Goal: Transaction & Acquisition: Obtain resource

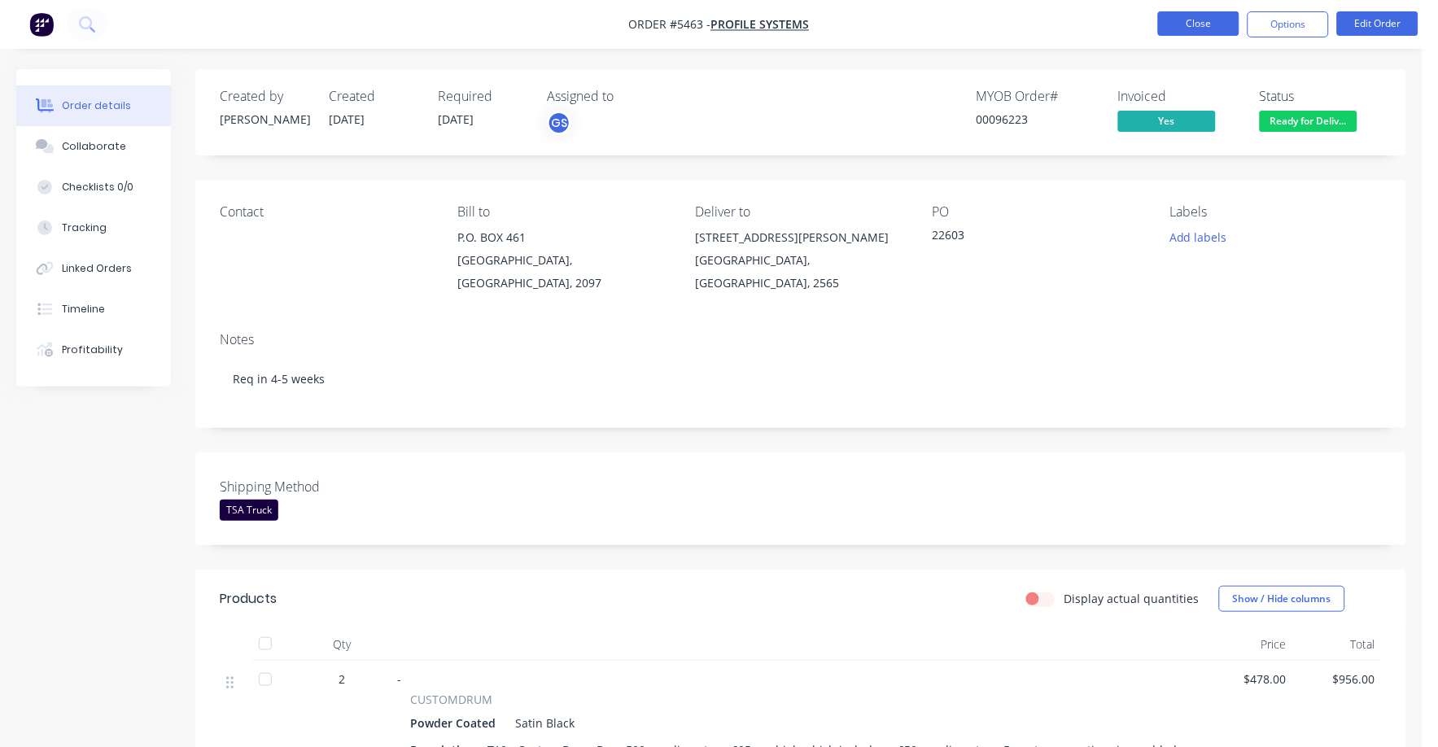
click at [1199, 23] on button "Close" at bounding box center [1198, 23] width 81 height 24
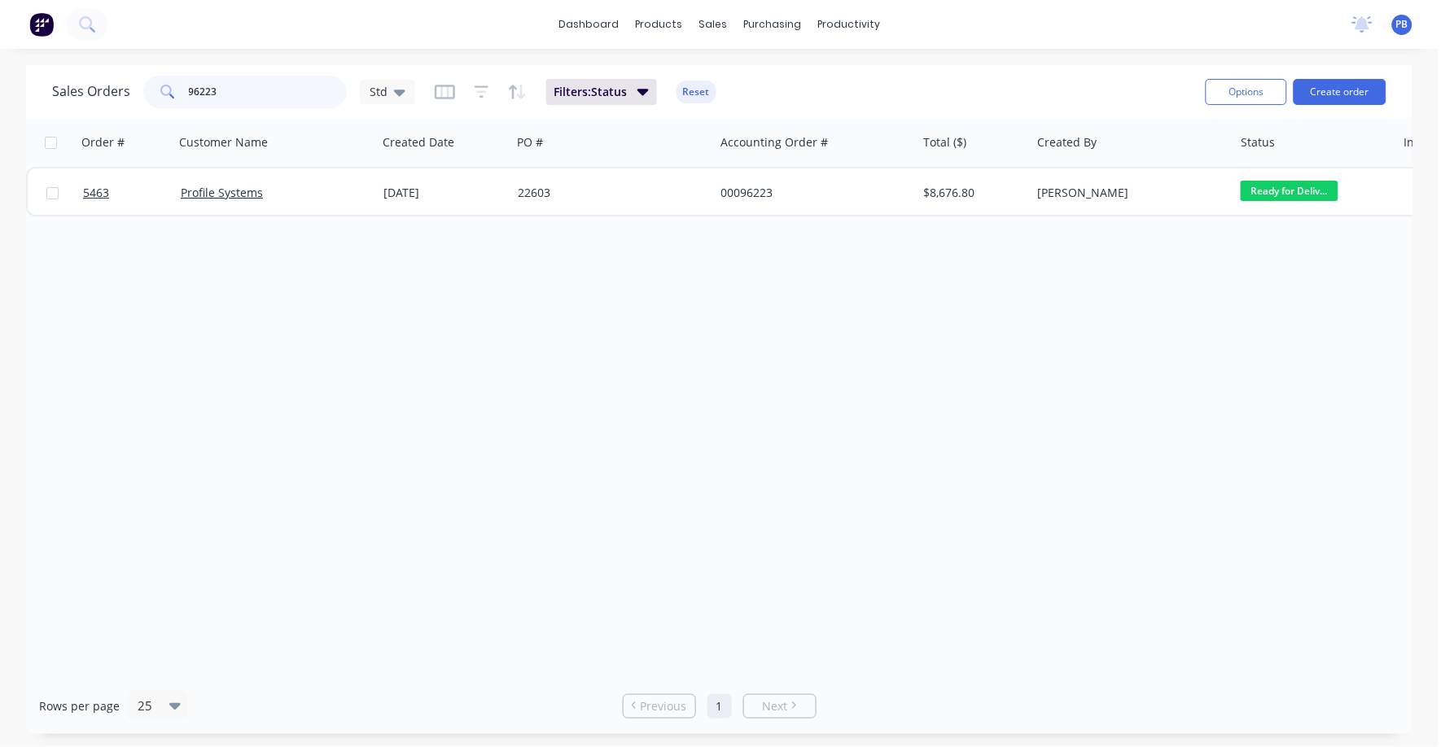
drag, startPoint x: 247, startPoint y: 97, endPoint x: 177, endPoint y: 83, distance: 72.2
click at [177, 83] on div "96223" at bounding box center [244, 92] width 203 height 33
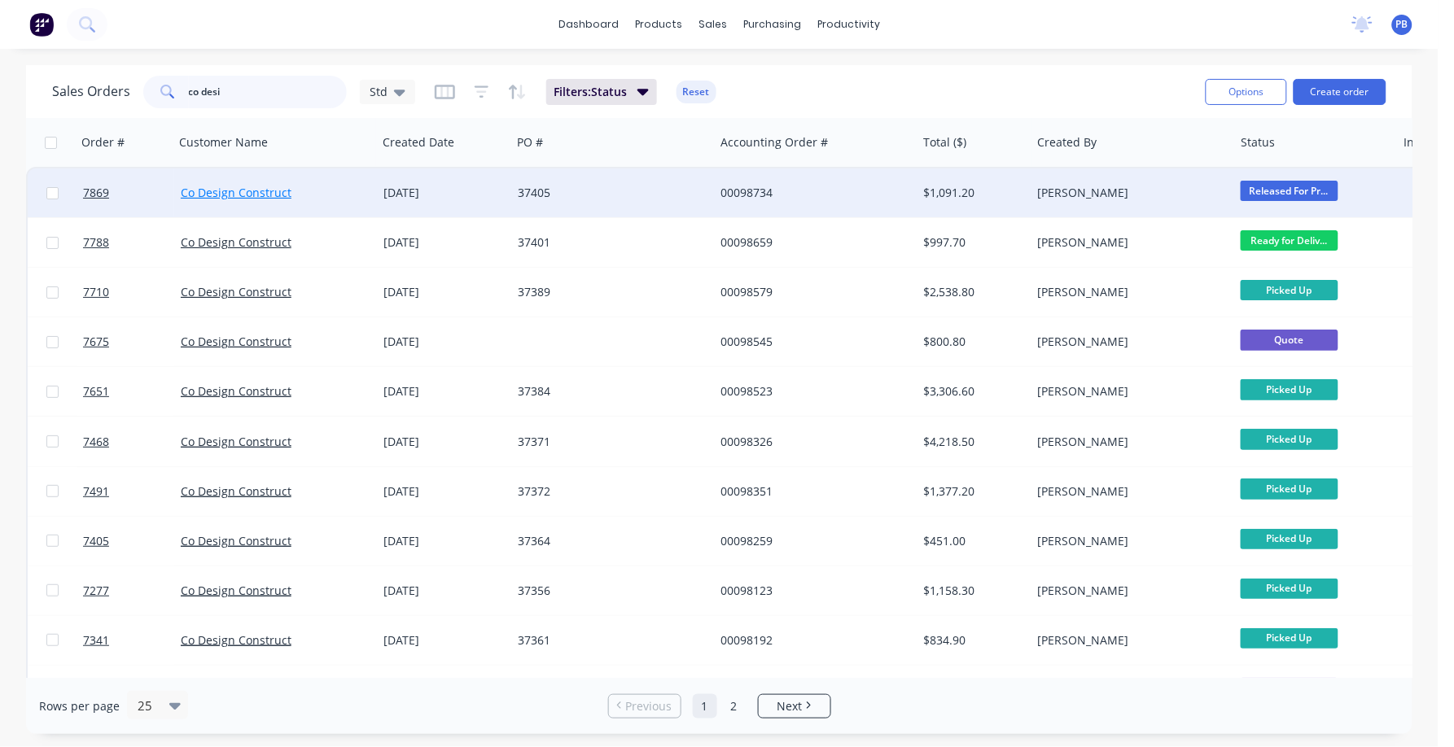
type input "co desi"
click at [252, 186] on link "Co Design Construct" at bounding box center [236, 192] width 111 height 15
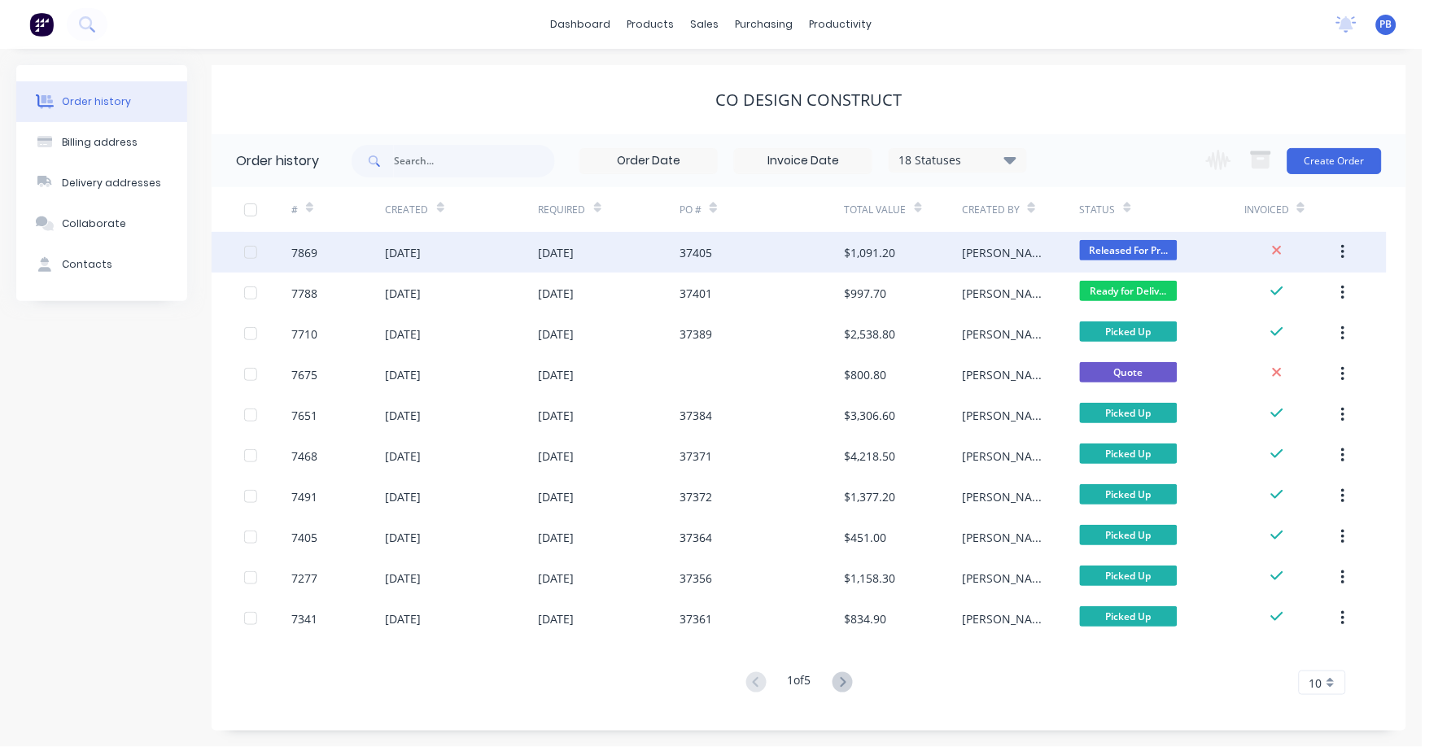
click at [865, 245] on div "$1,091.20" at bounding box center [870, 252] width 51 height 17
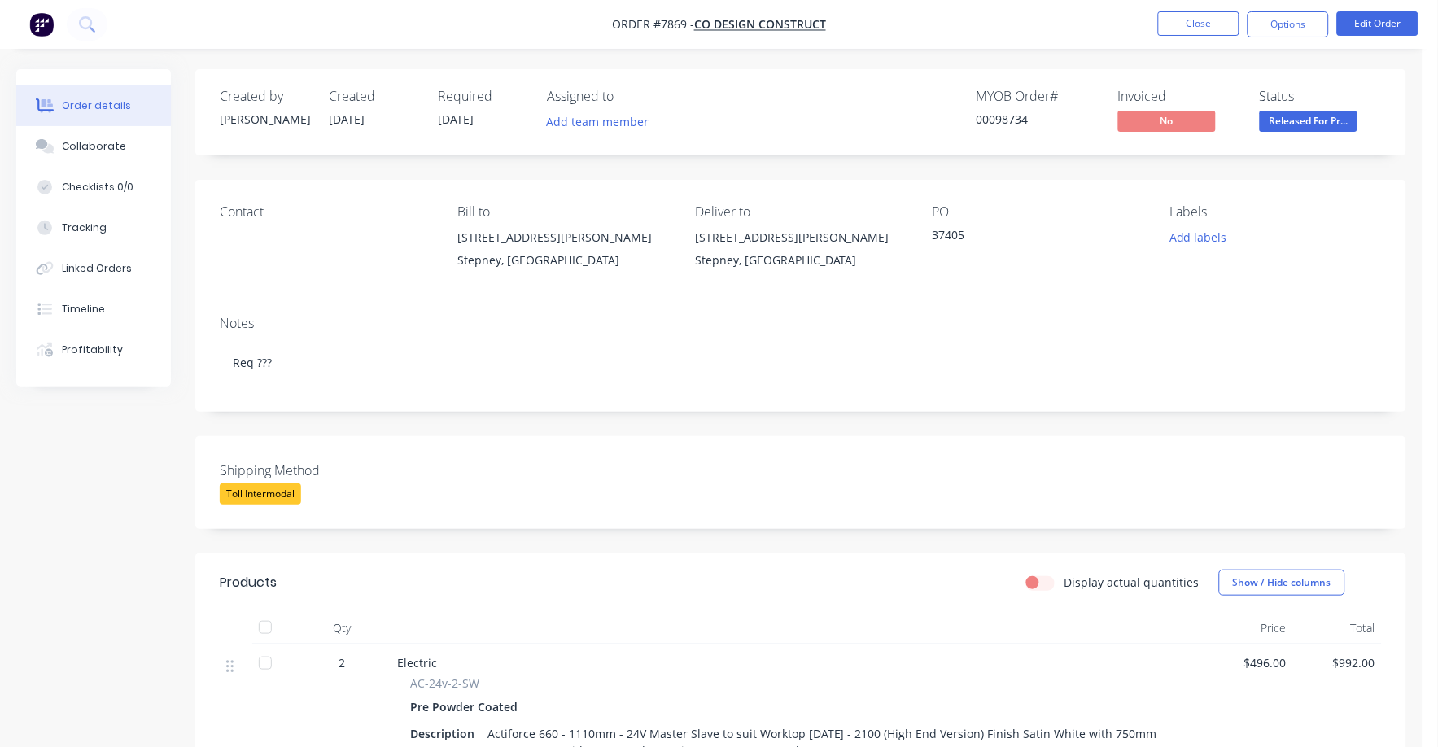
click at [1305, 121] on span "Released For Pr..." at bounding box center [1309, 121] width 98 height 20
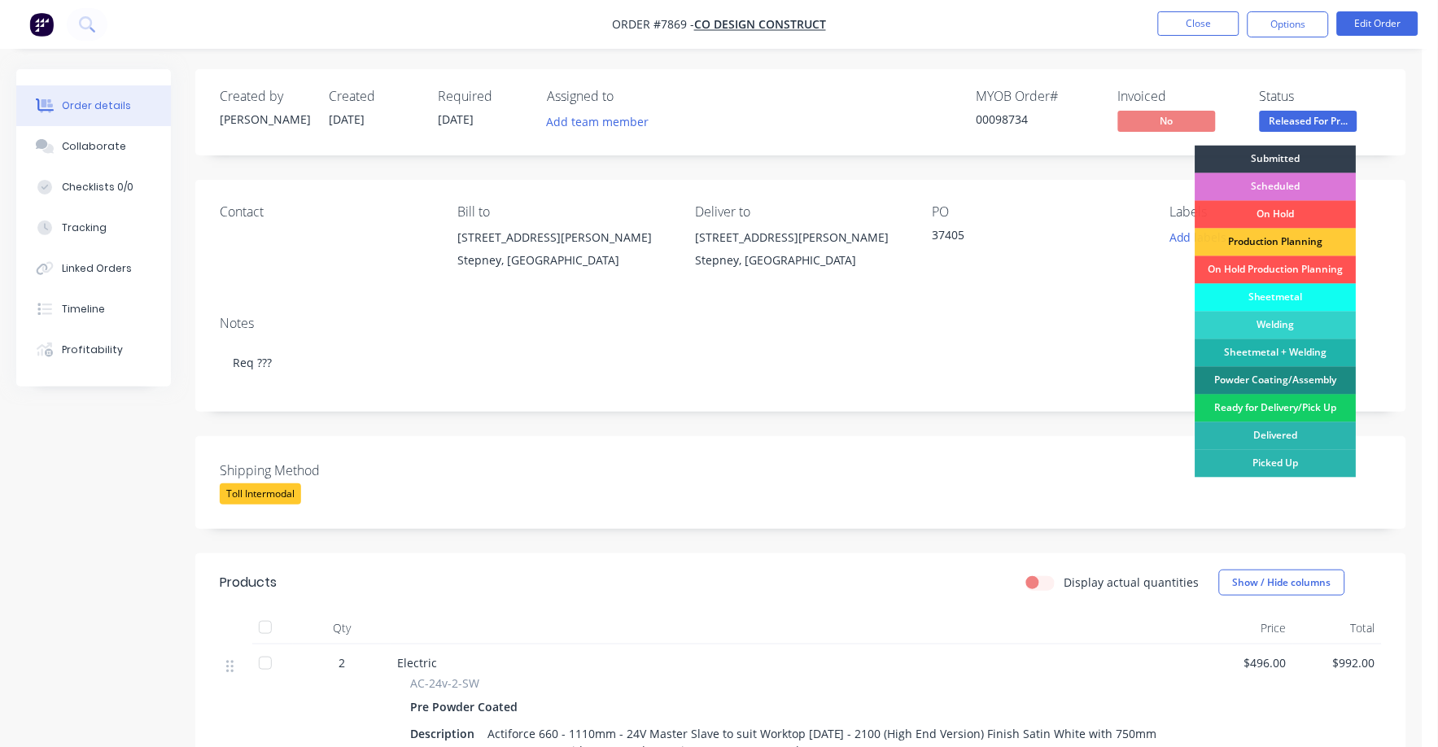
click at [1269, 408] on div "Ready for Delivery/Pick Up" at bounding box center [1276, 409] width 161 height 28
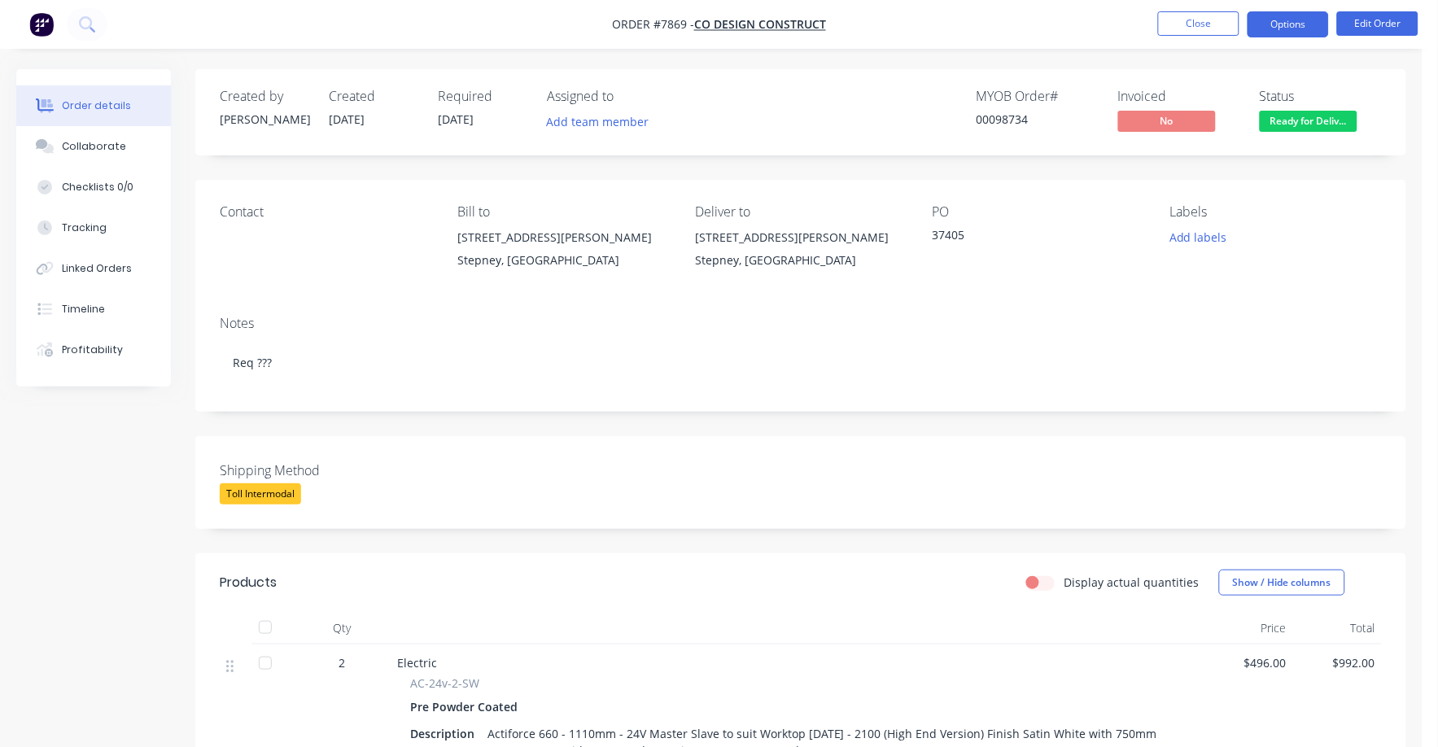
click at [1282, 24] on button "Options" at bounding box center [1288, 24] width 81 height 26
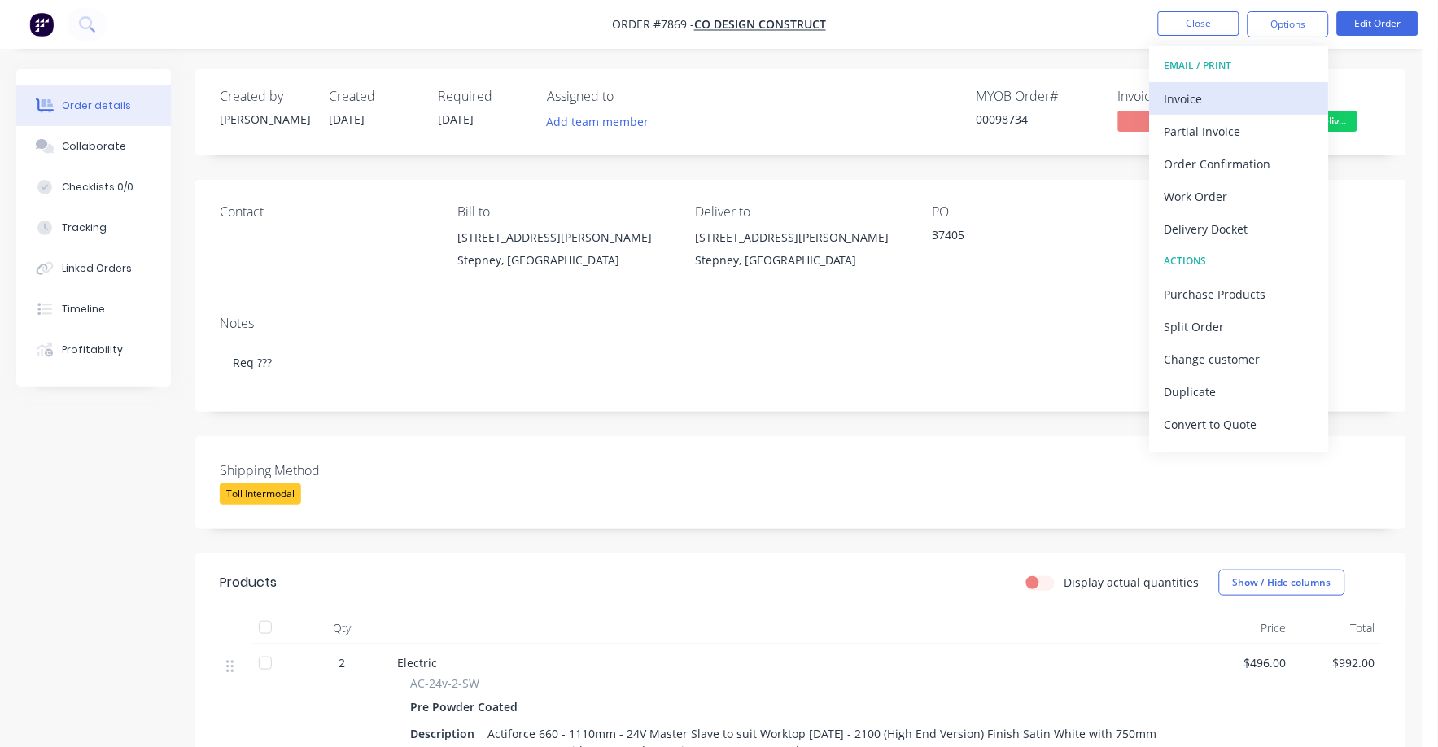
click at [1188, 95] on div "Invoice" at bounding box center [1240, 99] width 150 height 24
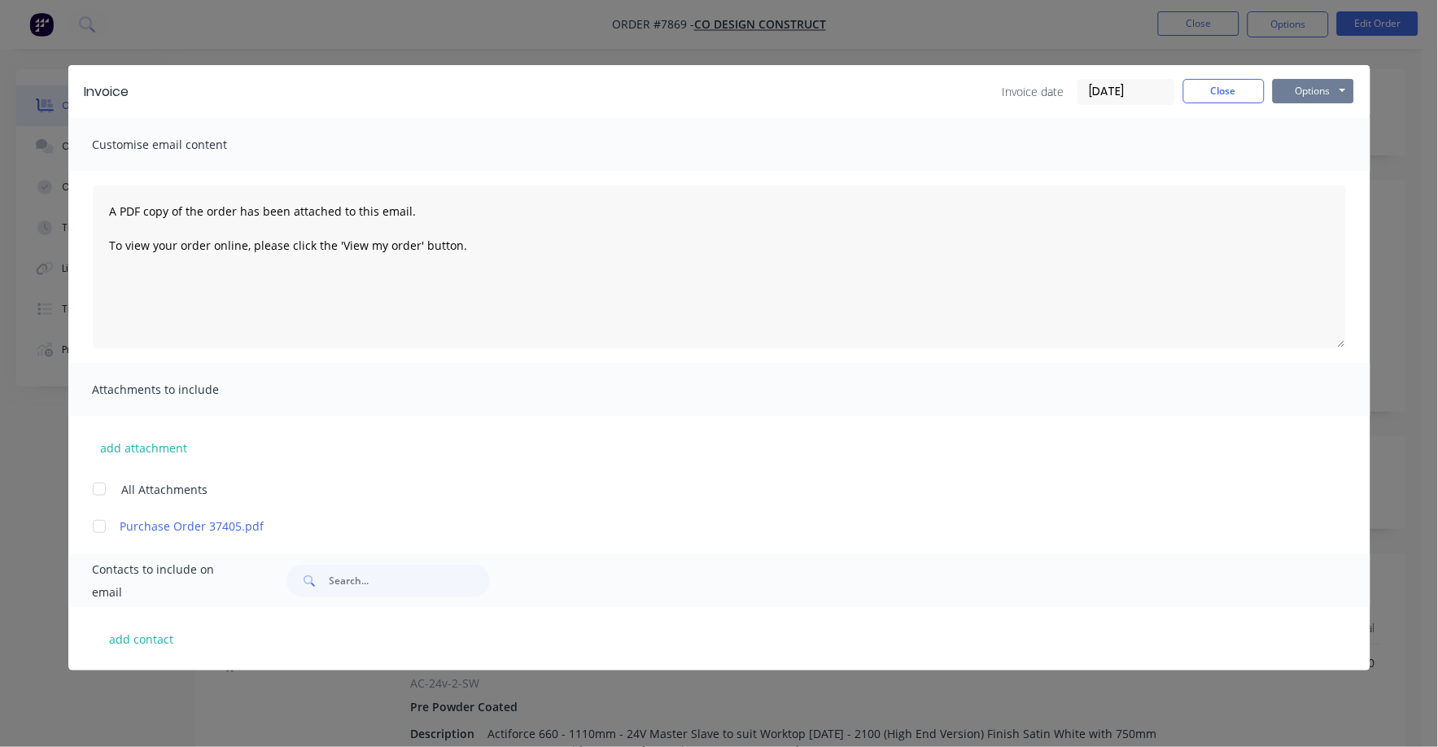
click at [1309, 87] on button "Options" at bounding box center [1313, 91] width 81 height 24
click at [1309, 145] on button "Print" at bounding box center [1325, 146] width 104 height 27
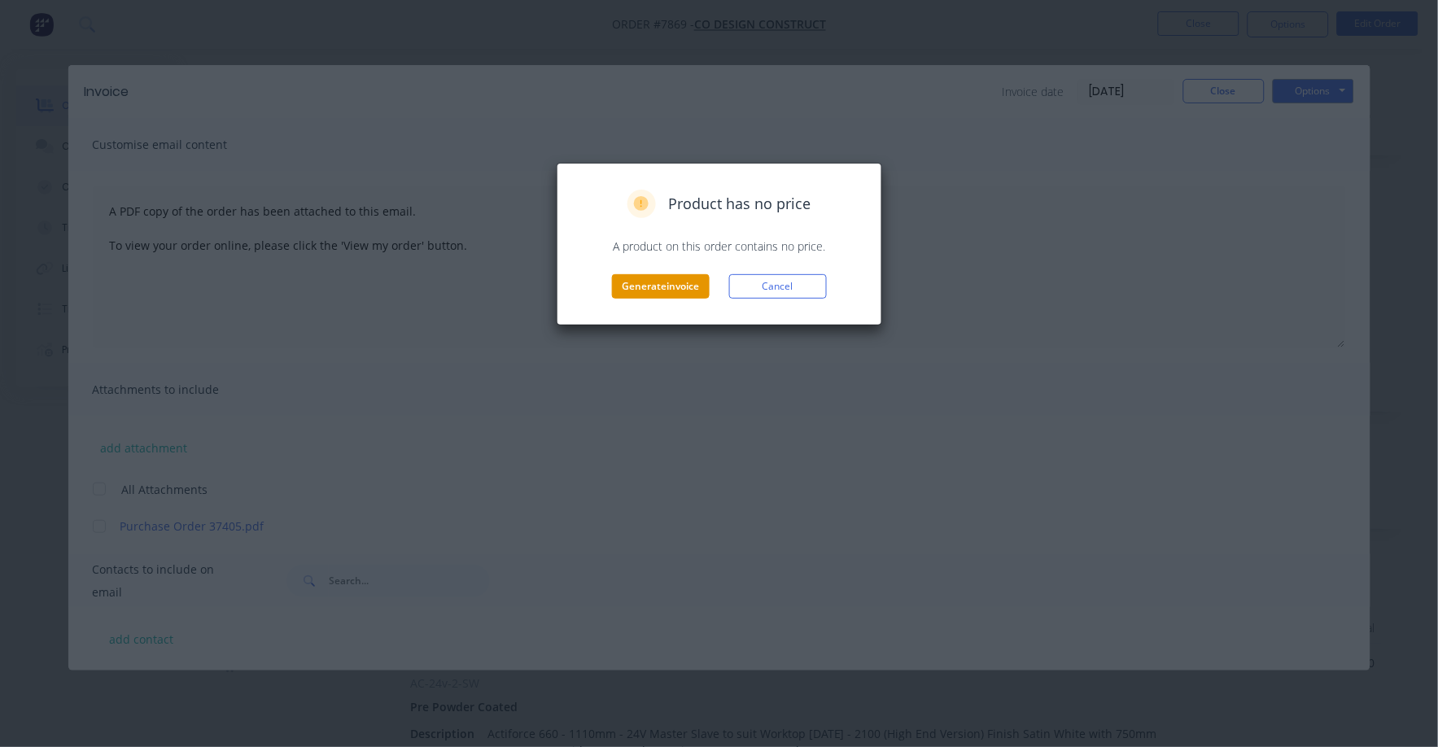
click at [668, 275] on button "Generate invoice" at bounding box center [661, 286] width 98 height 24
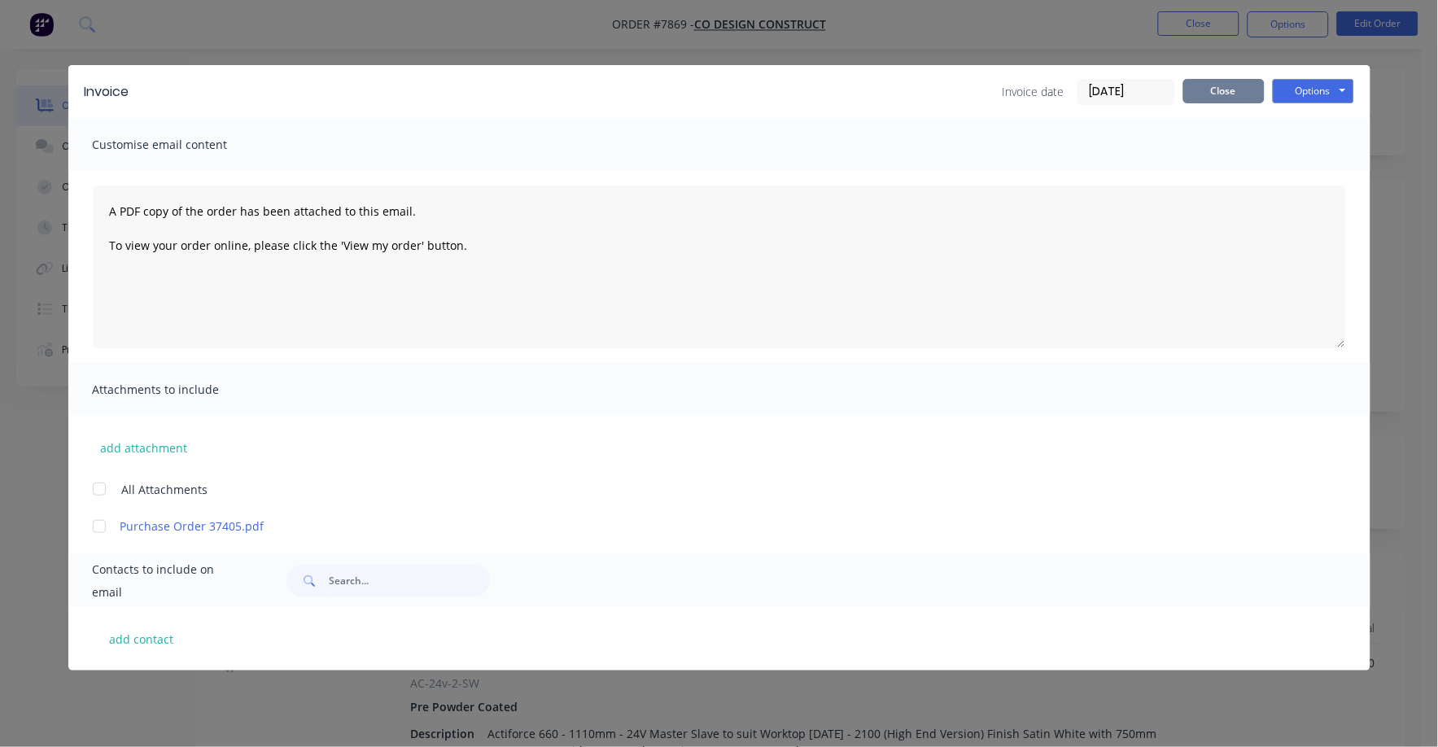
click at [1232, 90] on button "Close" at bounding box center [1223, 91] width 81 height 24
